Goal: Information Seeking & Learning: Find specific fact

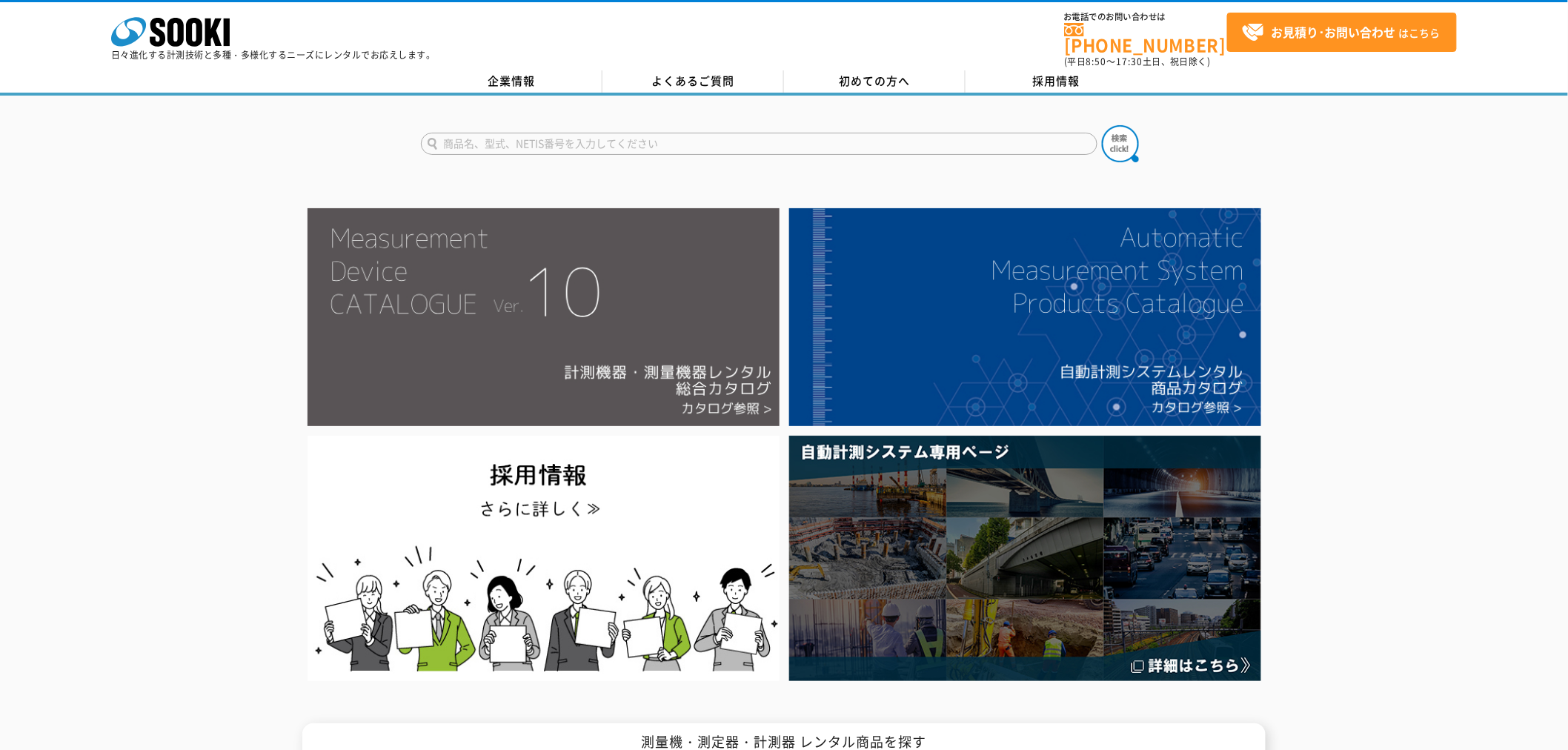
click at [423, 284] on img at bounding box center [543, 317] width 472 height 218
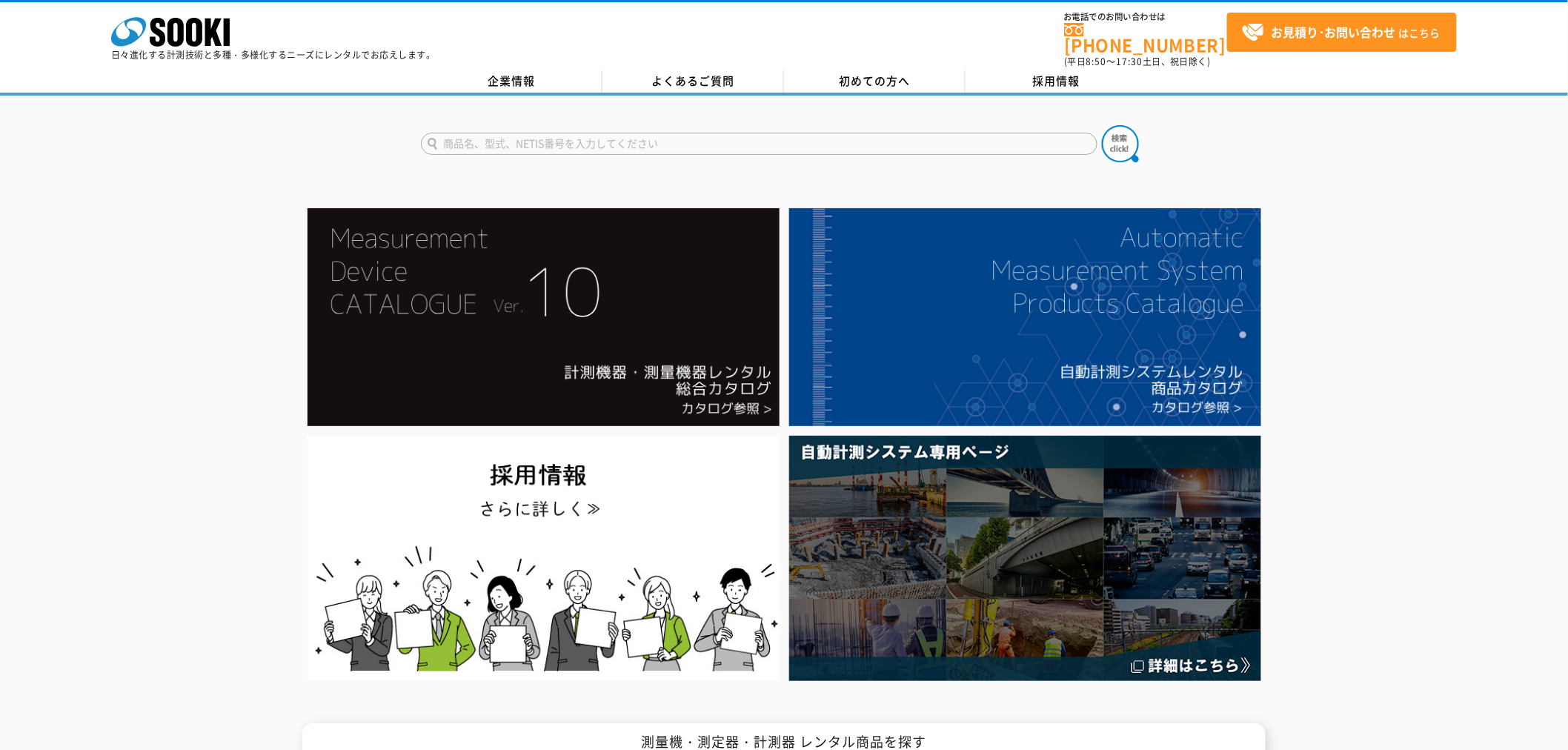
click at [676, 133] on input "text" at bounding box center [759, 143] width 676 height 22
type input "6"
type input "6162"
click at [623, 160] on div "6162" at bounding box center [562, 165] width 280 height 18
click at [1108, 141] on img at bounding box center [1120, 143] width 37 height 37
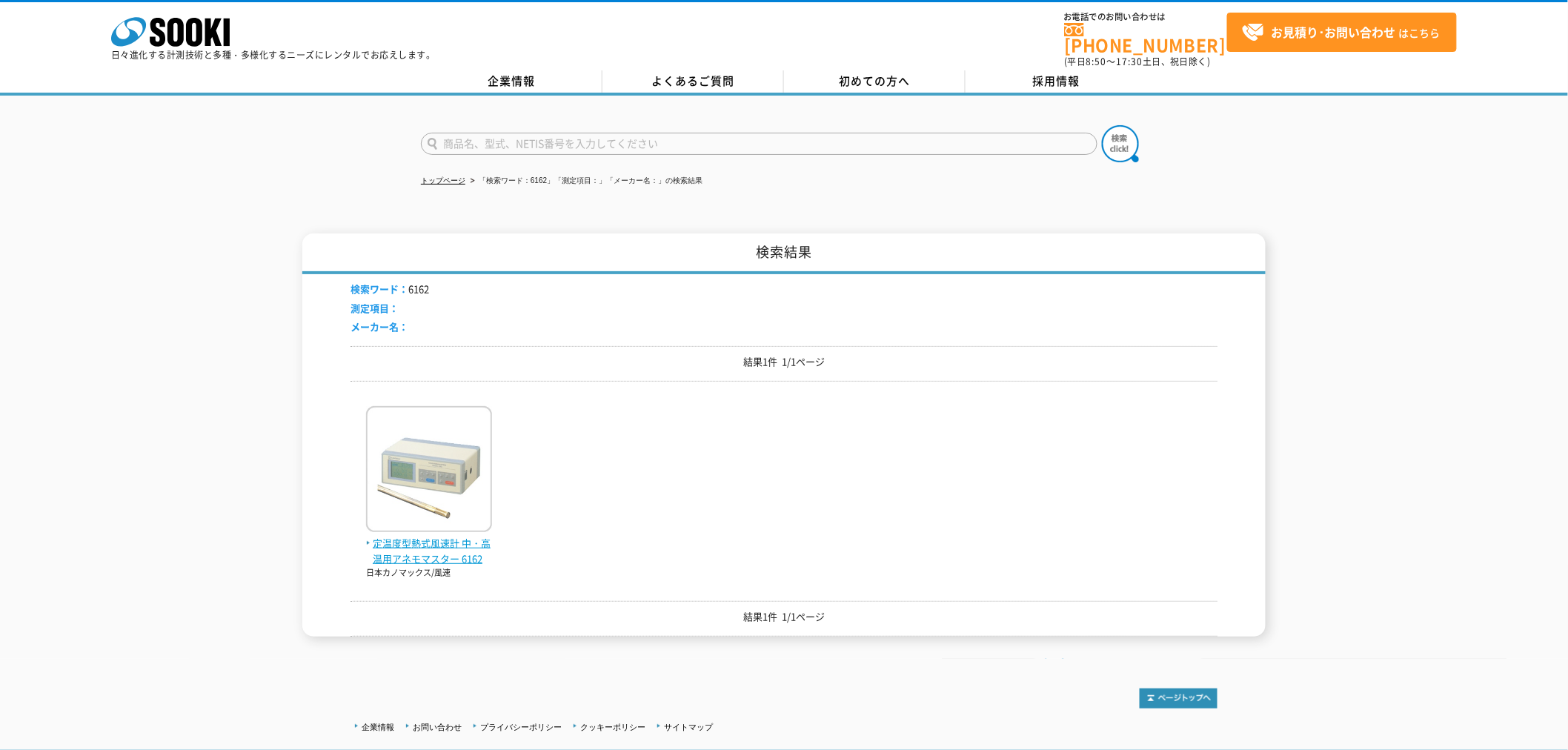
click at [450, 536] on span "定温度型熱式風速計 中・高温用アネモマスター 6162" at bounding box center [429, 551] width 126 height 31
